Goal: Transaction & Acquisition: Obtain resource

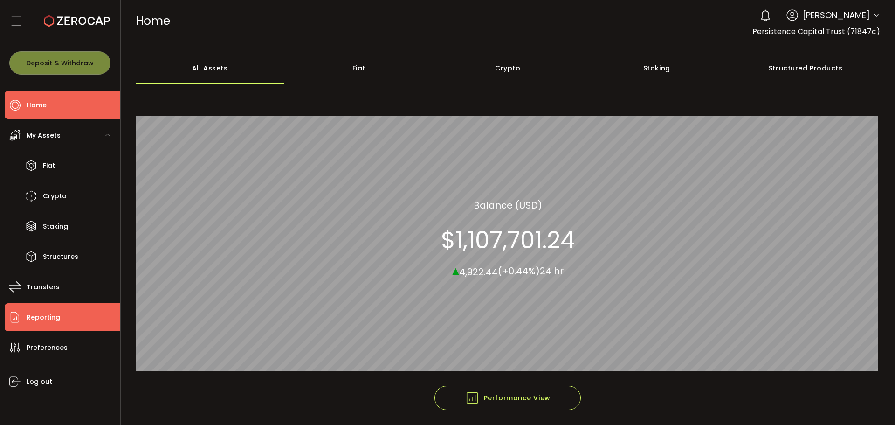
click at [48, 315] on span "Reporting" at bounding box center [44, 318] width 34 height 14
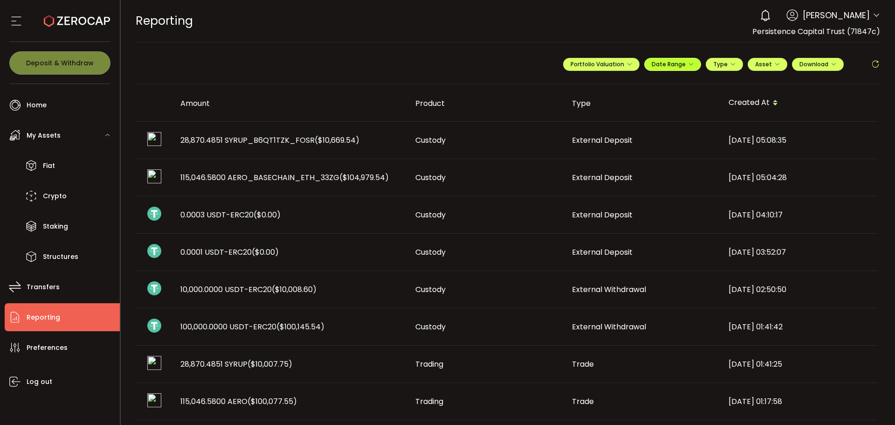
click at [688, 67] on icon "button" at bounding box center [691, 65] width 6 height 6
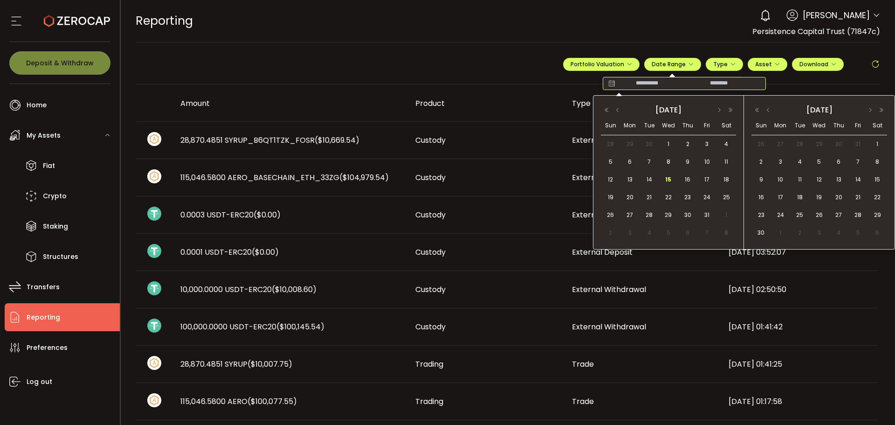
click at [632, 83] on input at bounding box center [647, 83] width 60 height 9
click at [667, 138] on span "1" at bounding box center [668, 143] width 11 height 11
click at [650, 180] on span "14" at bounding box center [649, 179] width 11 height 11
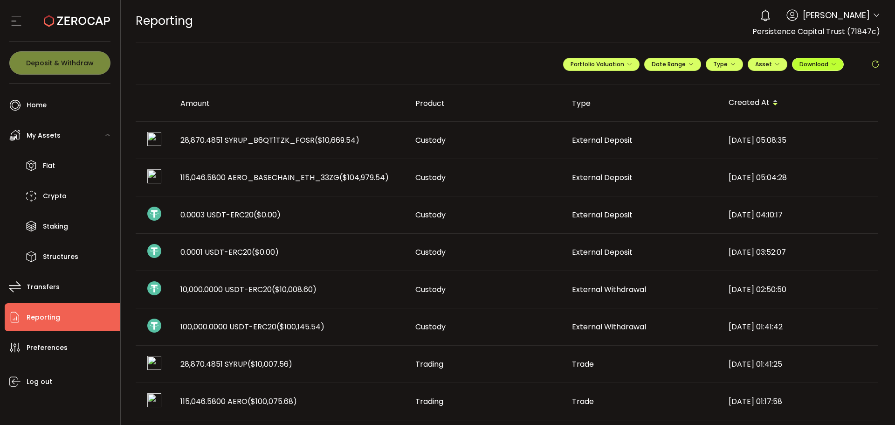
click at [836, 64] on button "Download" at bounding box center [818, 64] width 52 height 13
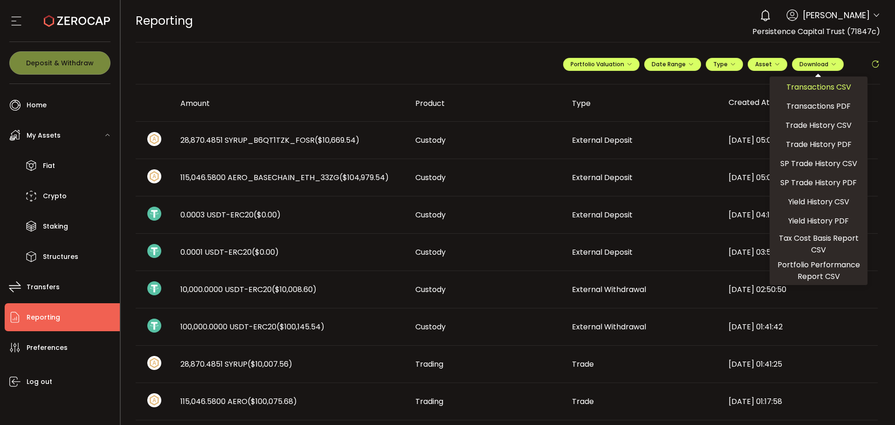
click at [835, 87] on span "Transactions CSV" at bounding box center [819, 87] width 65 height 12
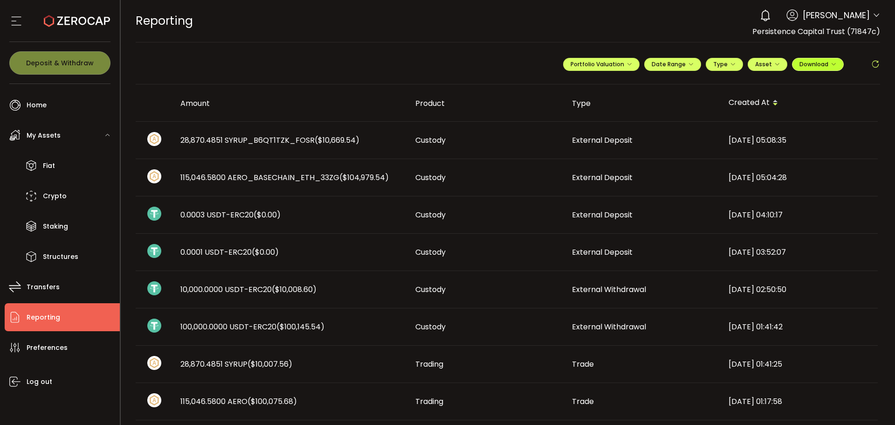
click at [831, 65] on icon "button" at bounding box center [834, 65] width 6 height 6
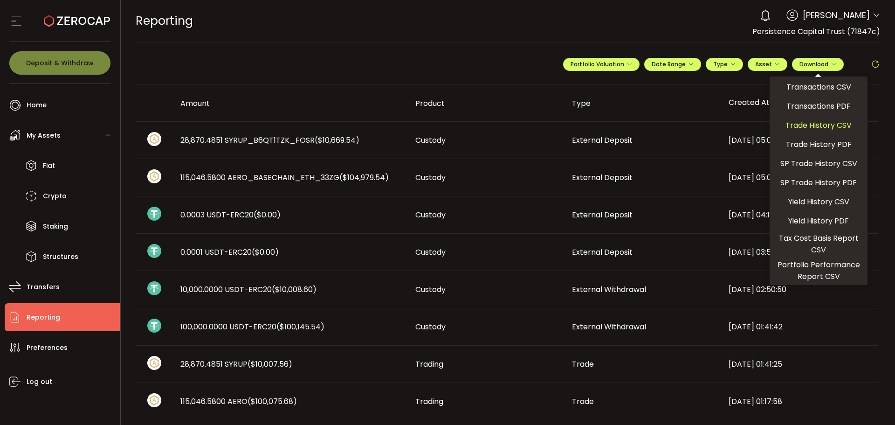
click at [819, 129] on span "Trade History CSV" at bounding box center [819, 125] width 66 height 12
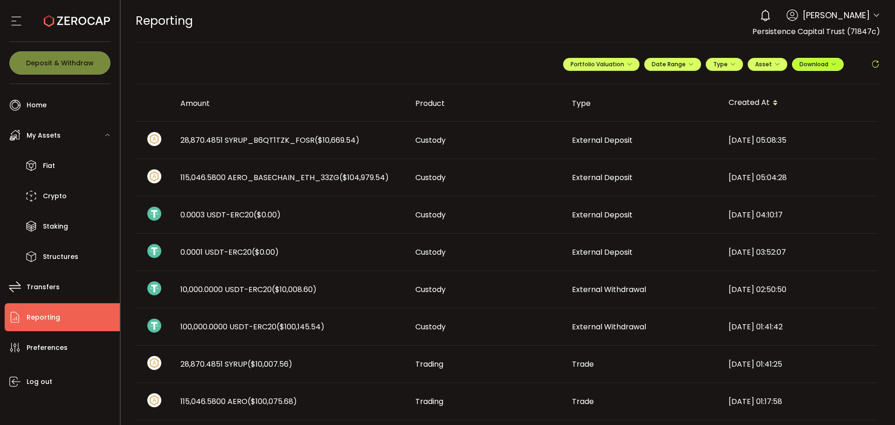
click at [831, 67] on span "Download" at bounding box center [818, 64] width 37 height 8
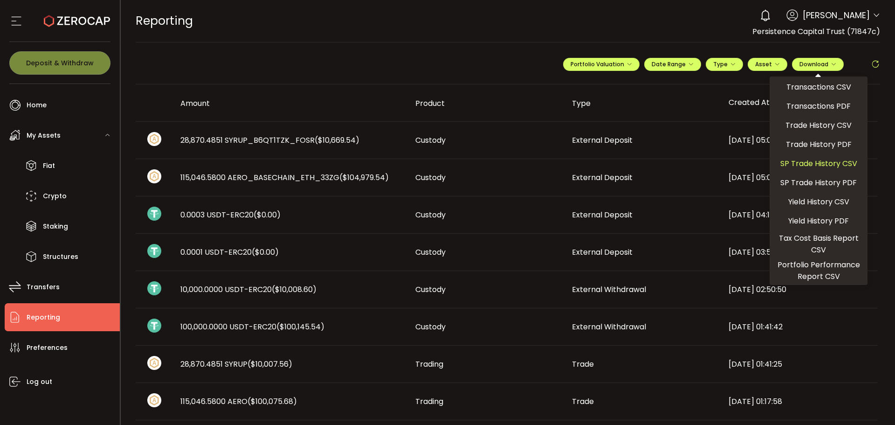
click at [804, 166] on span "SP Trade History CSV" at bounding box center [819, 164] width 77 height 12
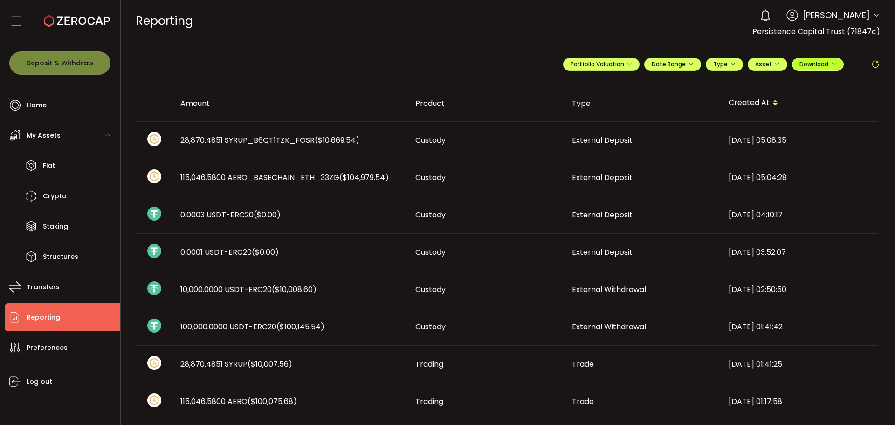
click at [831, 65] on icon "button" at bounding box center [834, 65] width 6 height 6
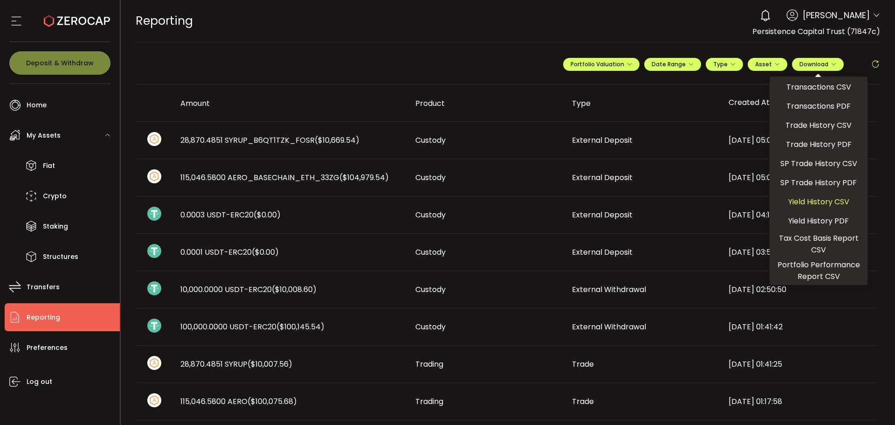
click at [807, 203] on span "Yield History CSV" at bounding box center [819, 202] width 61 height 12
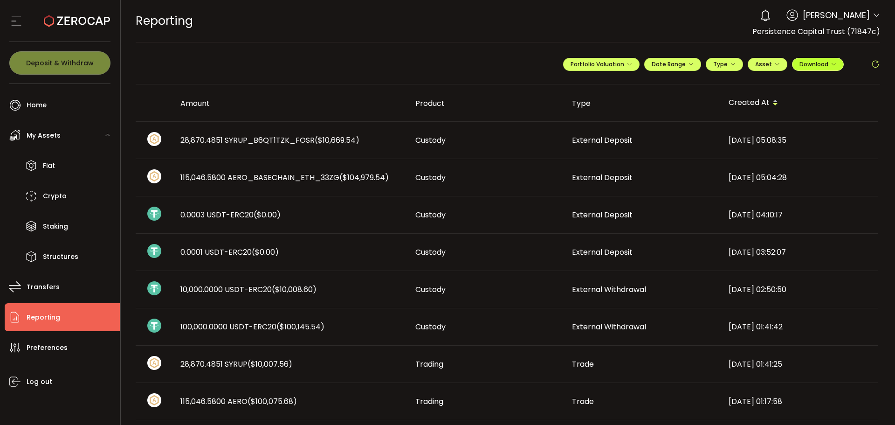
click at [836, 65] on button "Download" at bounding box center [818, 64] width 52 height 13
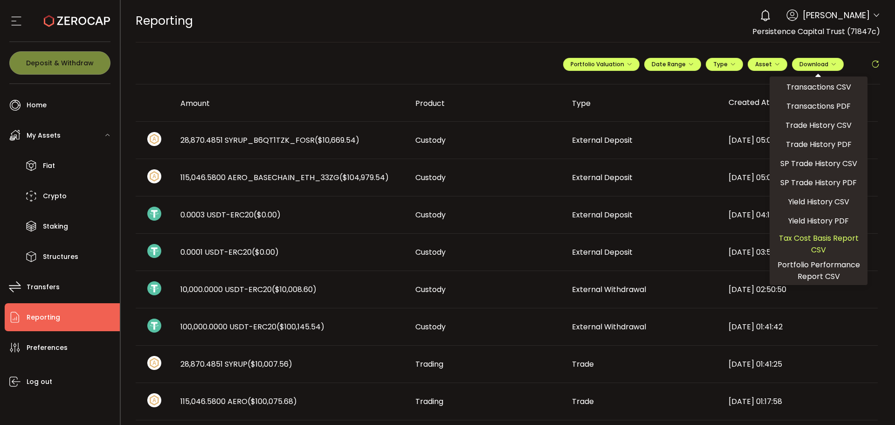
click at [813, 242] on span "Tax Cost Basis Report CSV" at bounding box center [819, 243] width 90 height 23
